Goal: Task Accomplishment & Management: Use online tool/utility

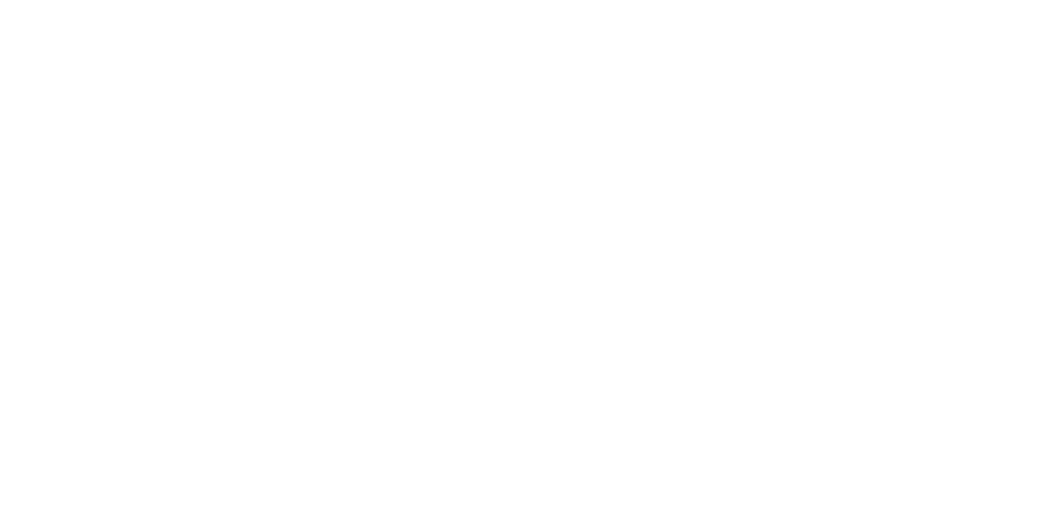
click at [152, 226] on div "Tracking" at bounding box center [129, 226] width 45 height 15
click at [710, 468] on button "button" at bounding box center [699, 463] width 21 height 21
type input "m"
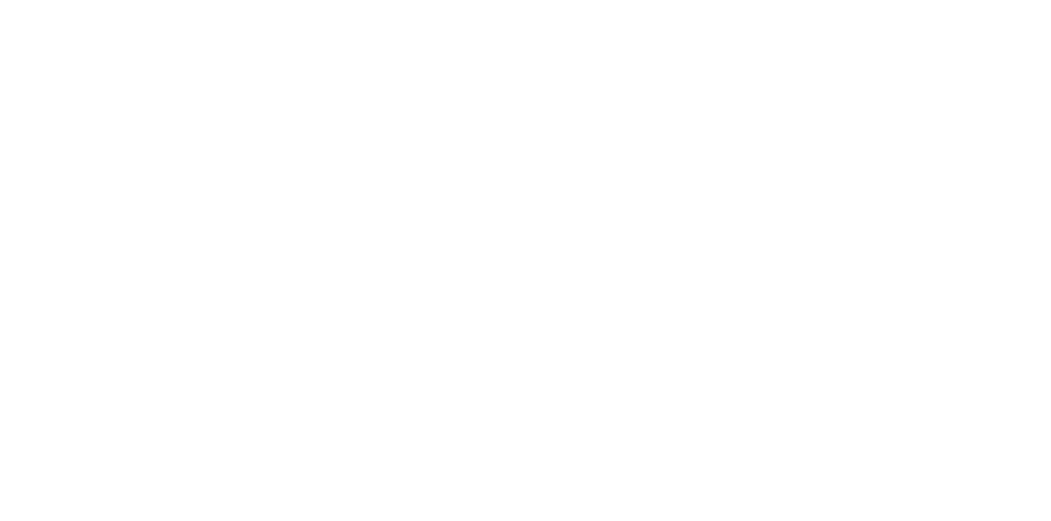
click at [519, 255] on button "Clock On" at bounding box center [474, 260] width 90 height 26
